Goal: Task Accomplishment & Management: Use online tool/utility

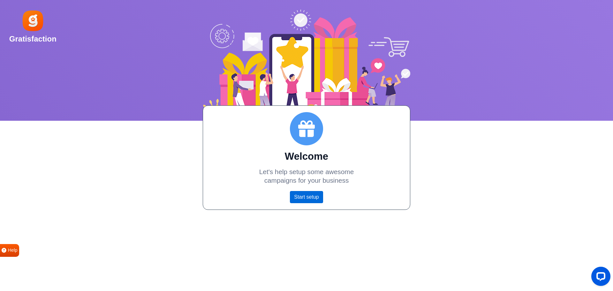
click at [306, 195] on link "Start setup" at bounding box center [306, 197] width 33 height 12
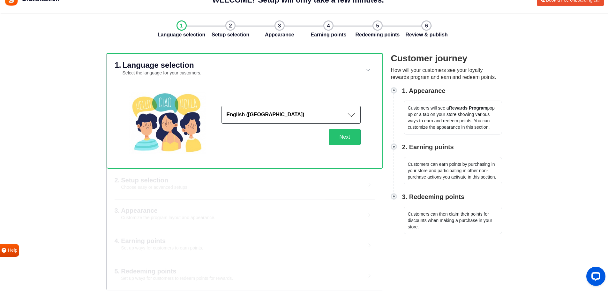
scroll to position [18, 0]
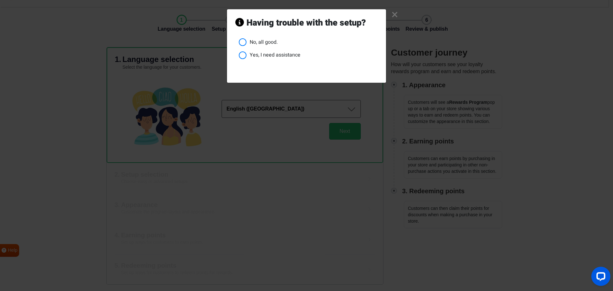
click at [394, 14] on link "×" at bounding box center [394, 15] width 7 height 6
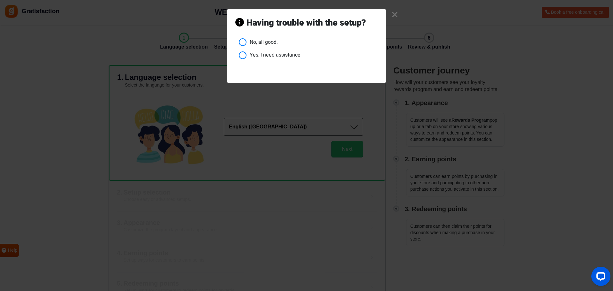
click at [395, 13] on link "×" at bounding box center [394, 15] width 7 height 6
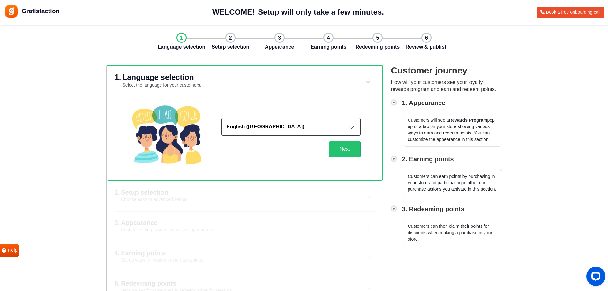
drag, startPoint x: 324, startPoint y: 40, endPoint x: 327, endPoint y: 39, distance: 3.3
click at [327, 39] on div "Language selection Setup selection Appearance Earning points Redeeming points R…" at bounding box center [304, 42] width 255 height 19
click at [342, 147] on button "Next" at bounding box center [345, 149] width 32 height 17
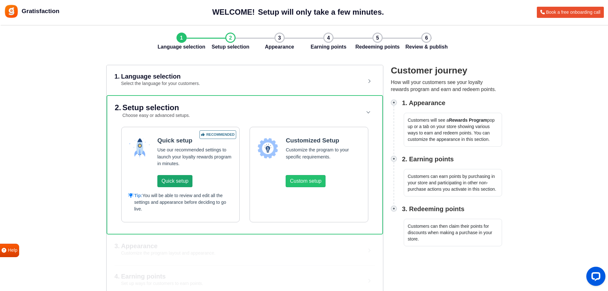
click at [174, 180] on button "Quick setup" at bounding box center [174, 181] width 35 height 12
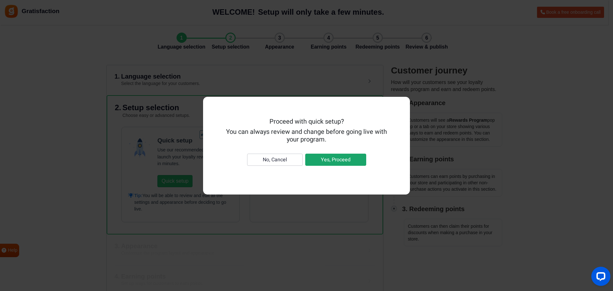
click at [343, 156] on button "Yes, Proceed" at bounding box center [335, 160] width 61 height 12
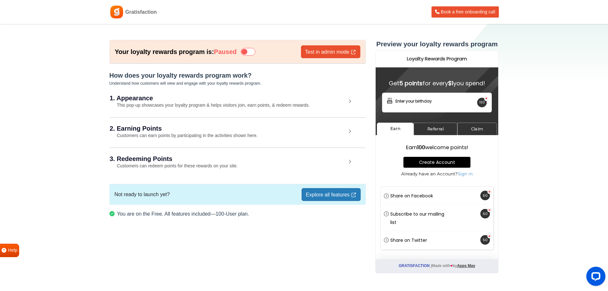
click at [279, 131] on h2 "2. Earning Points" at bounding box center [228, 128] width 237 height 6
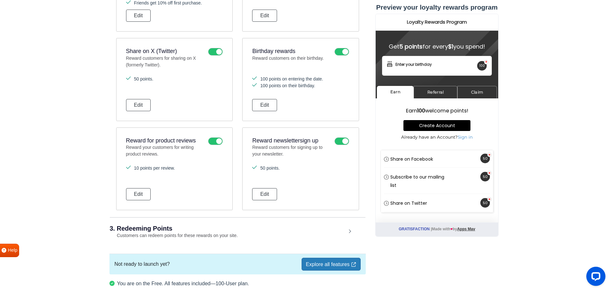
scroll to position [321, 0]
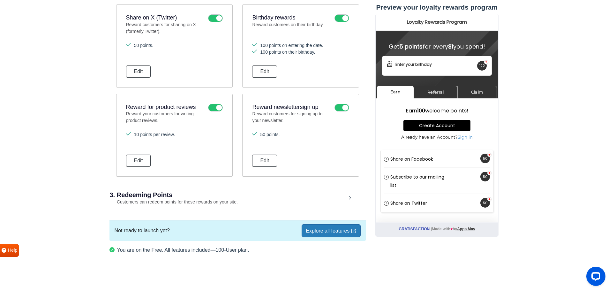
click at [252, 200] on div "3. Redeeming Points Customers can redeem points for these rewards on your site." at bounding box center [238, 199] width 256 height 30
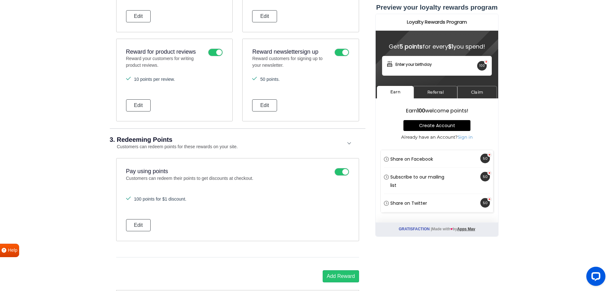
scroll to position [448, 0]
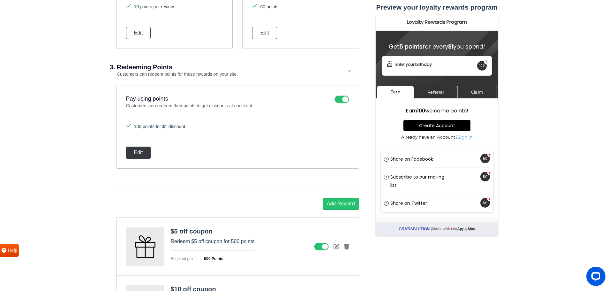
click at [140, 152] on button "Edit" at bounding box center [138, 152] width 25 height 12
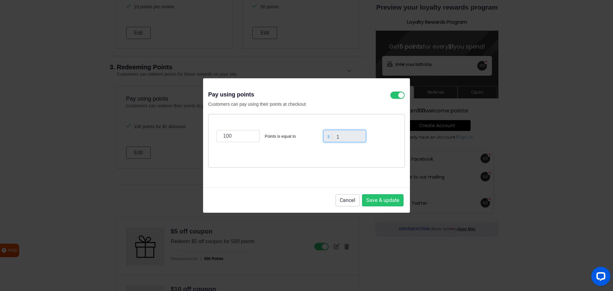
click at [343, 135] on input "1" at bounding box center [344, 136] width 43 height 12
click at [343, 137] on input "1" at bounding box center [344, 136] width 43 height 12
click at [329, 137] on div "$" at bounding box center [329, 136] width 8 height 6
click at [341, 136] on input "1" at bounding box center [344, 136] width 43 height 12
click at [353, 136] on input "1" at bounding box center [344, 136] width 43 height 12
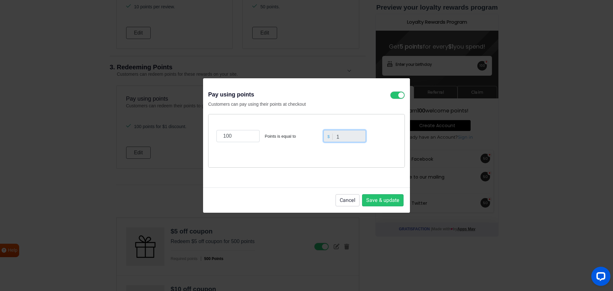
click at [348, 137] on input "1" at bounding box center [344, 136] width 43 height 12
click at [349, 200] on button "Cancel" at bounding box center [347, 200] width 24 height 12
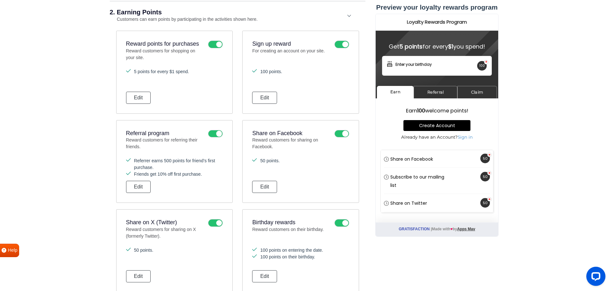
scroll to position [0, 0]
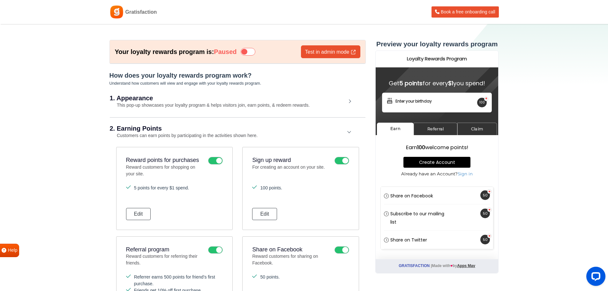
click at [262, 101] on div "1. Appearance This pop-up showcases your loyalty program & helps visitors join,…" at bounding box center [238, 101] width 256 height 29
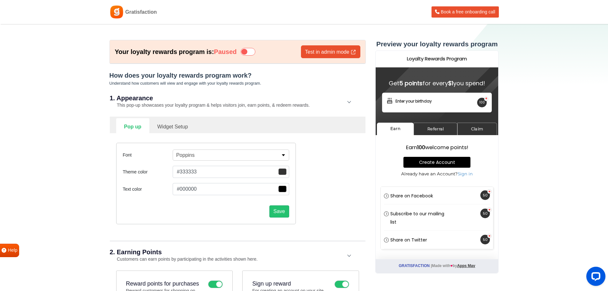
click at [181, 127] on link "Widget Setup" at bounding box center [172, 126] width 47 height 16
select select "right"
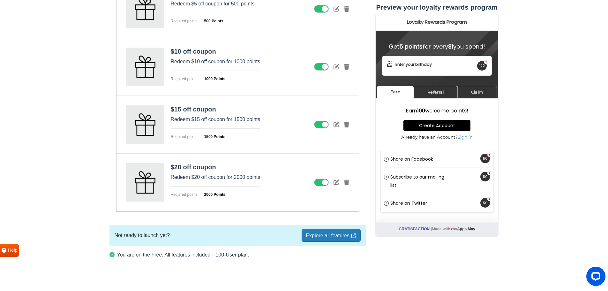
scroll to position [930, 0]
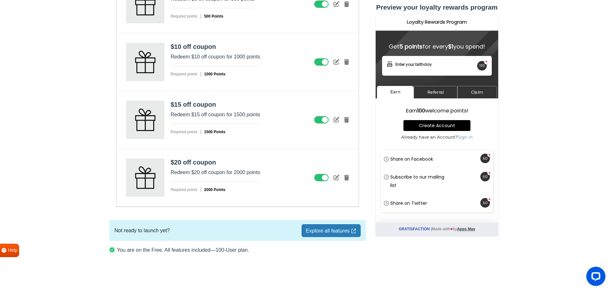
click at [326, 227] on link "Explore all features" at bounding box center [331, 230] width 59 height 13
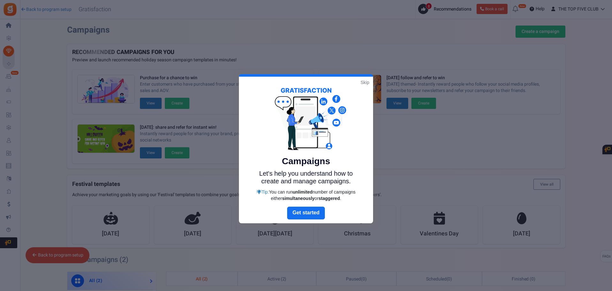
click at [365, 81] on link "Skip" at bounding box center [364, 82] width 9 height 6
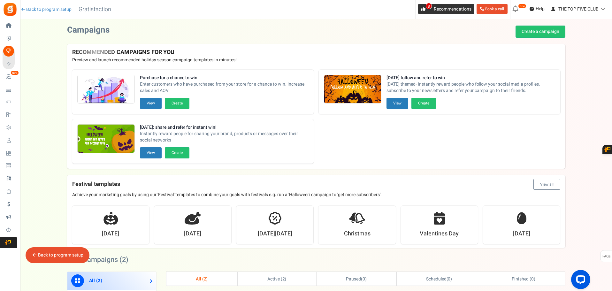
click at [439, 7] on span "Recommendations" at bounding box center [452, 9] width 38 height 7
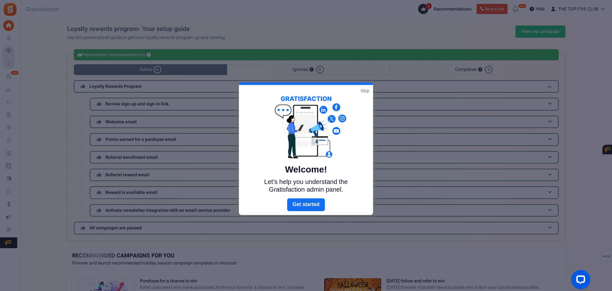
click at [364, 89] on link "Skip" at bounding box center [364, 90] width 9 height 6
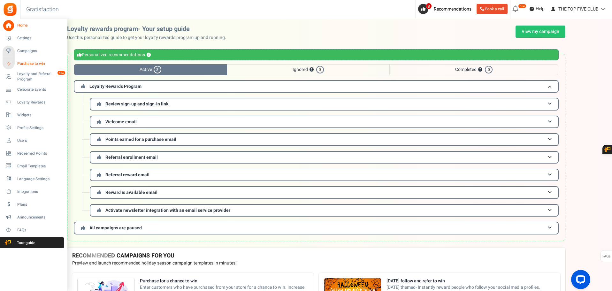
click at [26, 61] on span "Purchase to win" at bounding box center [39, 63] width 45 height 5
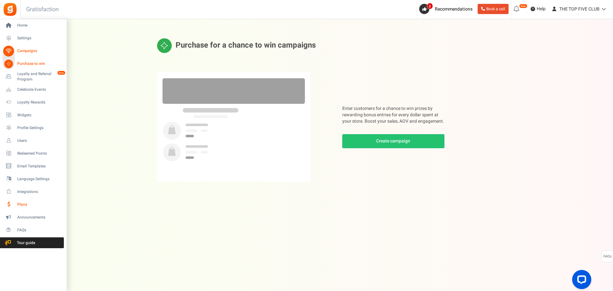
click at [22, 202] on span "Plans" at bounding box center [39, 204] width 45 height 5
